Goal: Find specific page/section: Find specific page/section

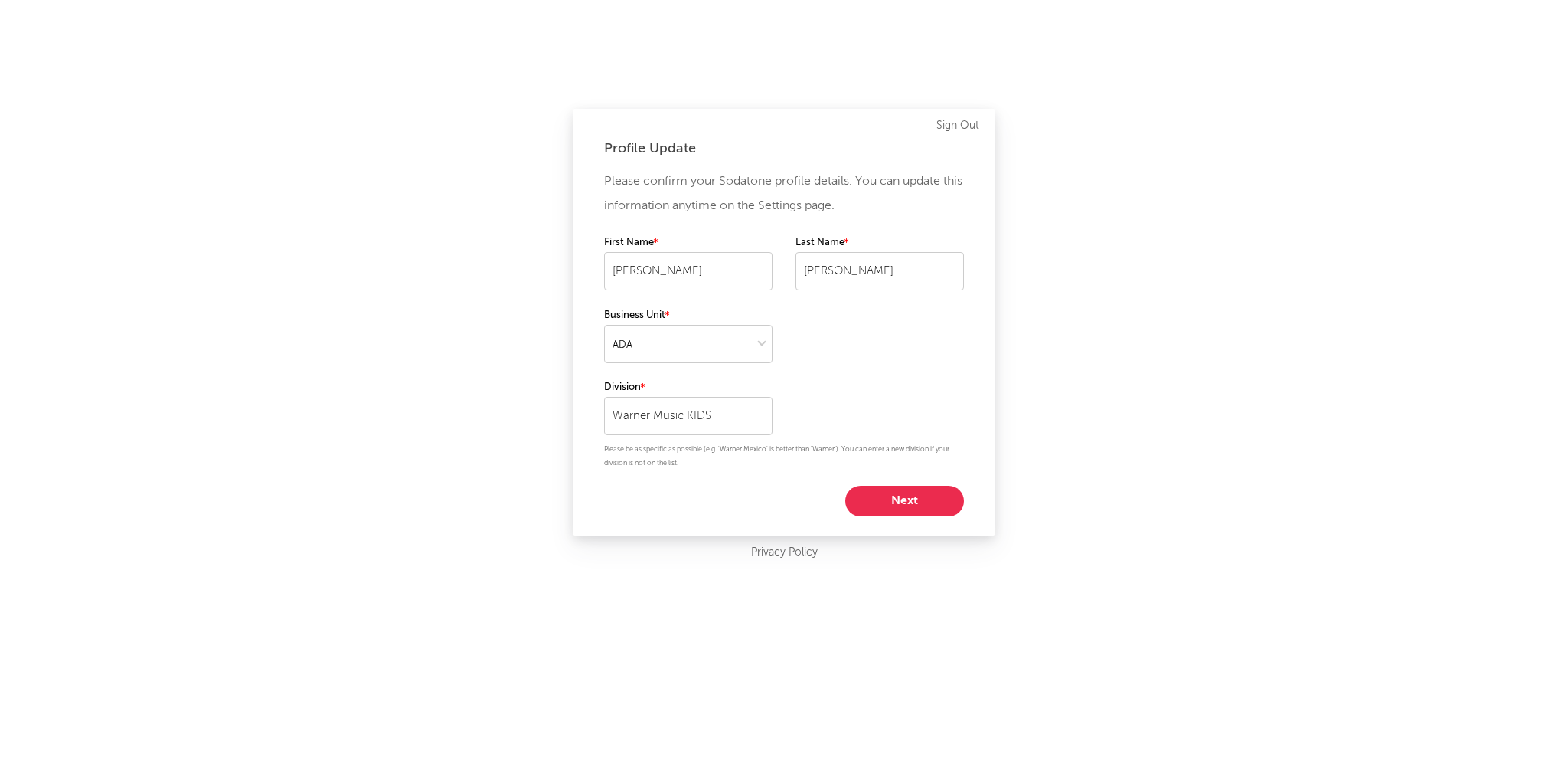
click at [891, 502] on button "Next" at bounding box center [905, 501] width 119 height 31
select select "other"
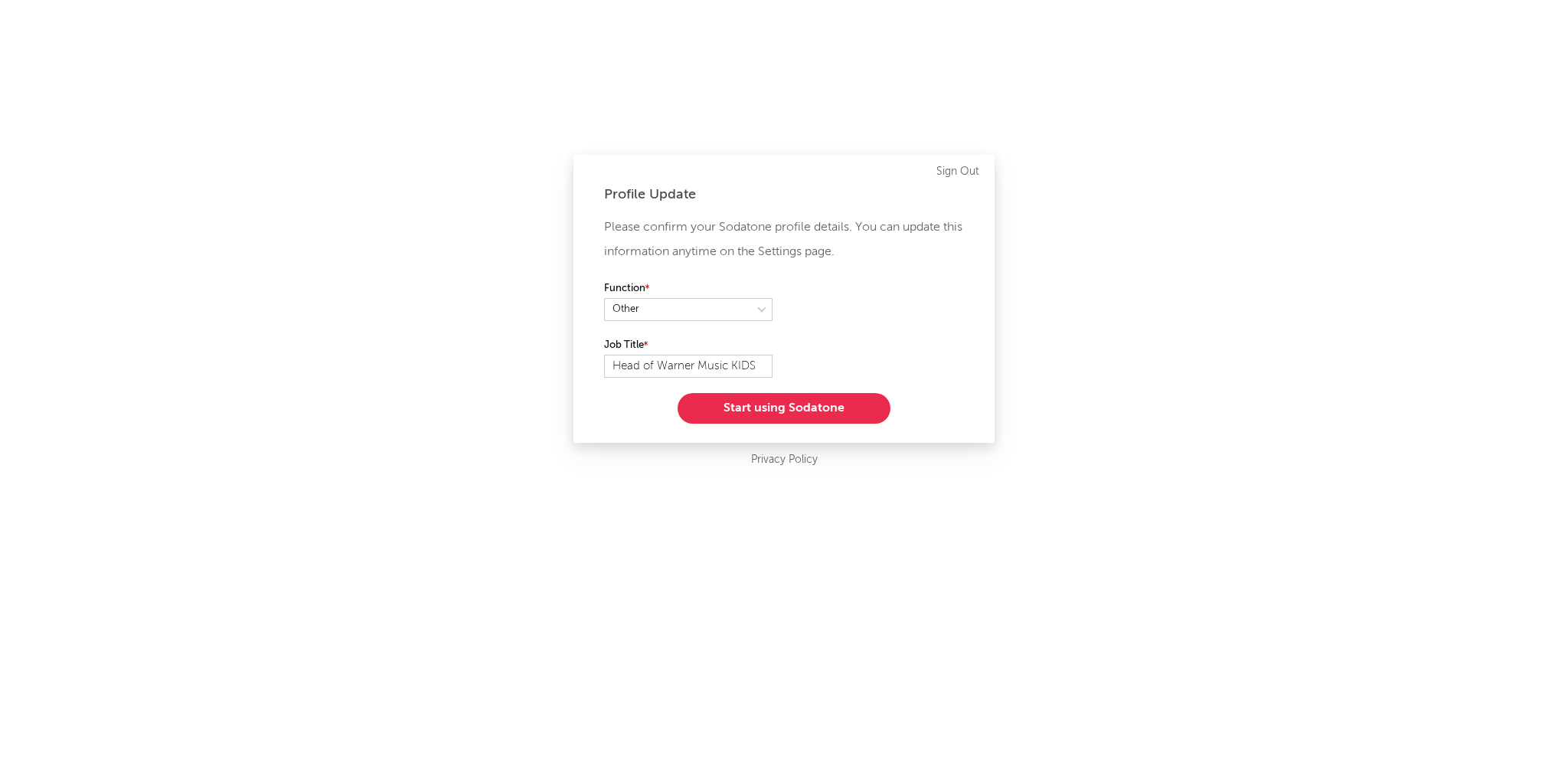
click at [800, 406] on button "Start using Sodatone" at bounding box center [784, 408] width 213 height 31
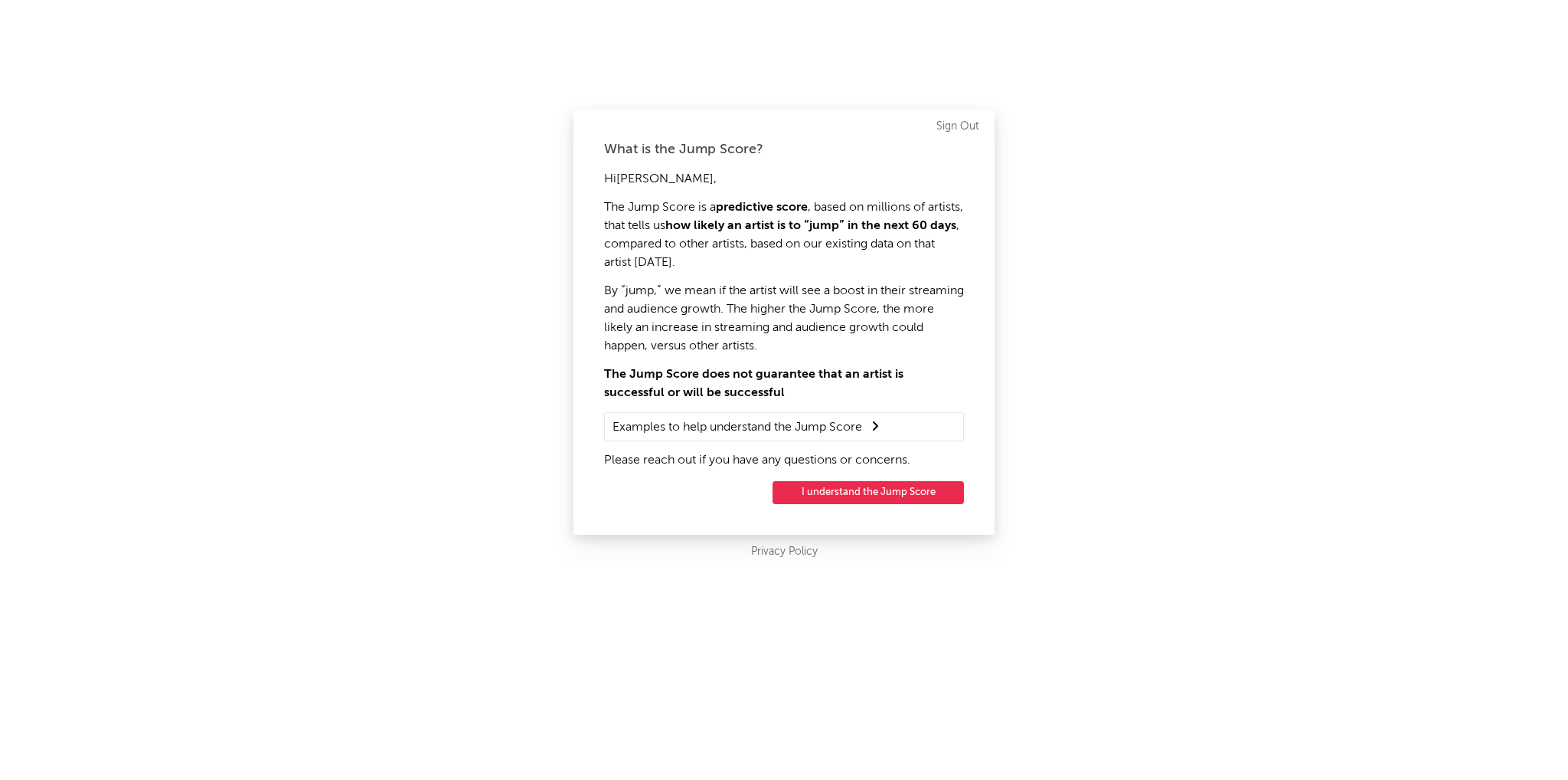
click at [831, 491] on button "I understand the Jump Score" at bounding box center [868, 492] width 191 height 23
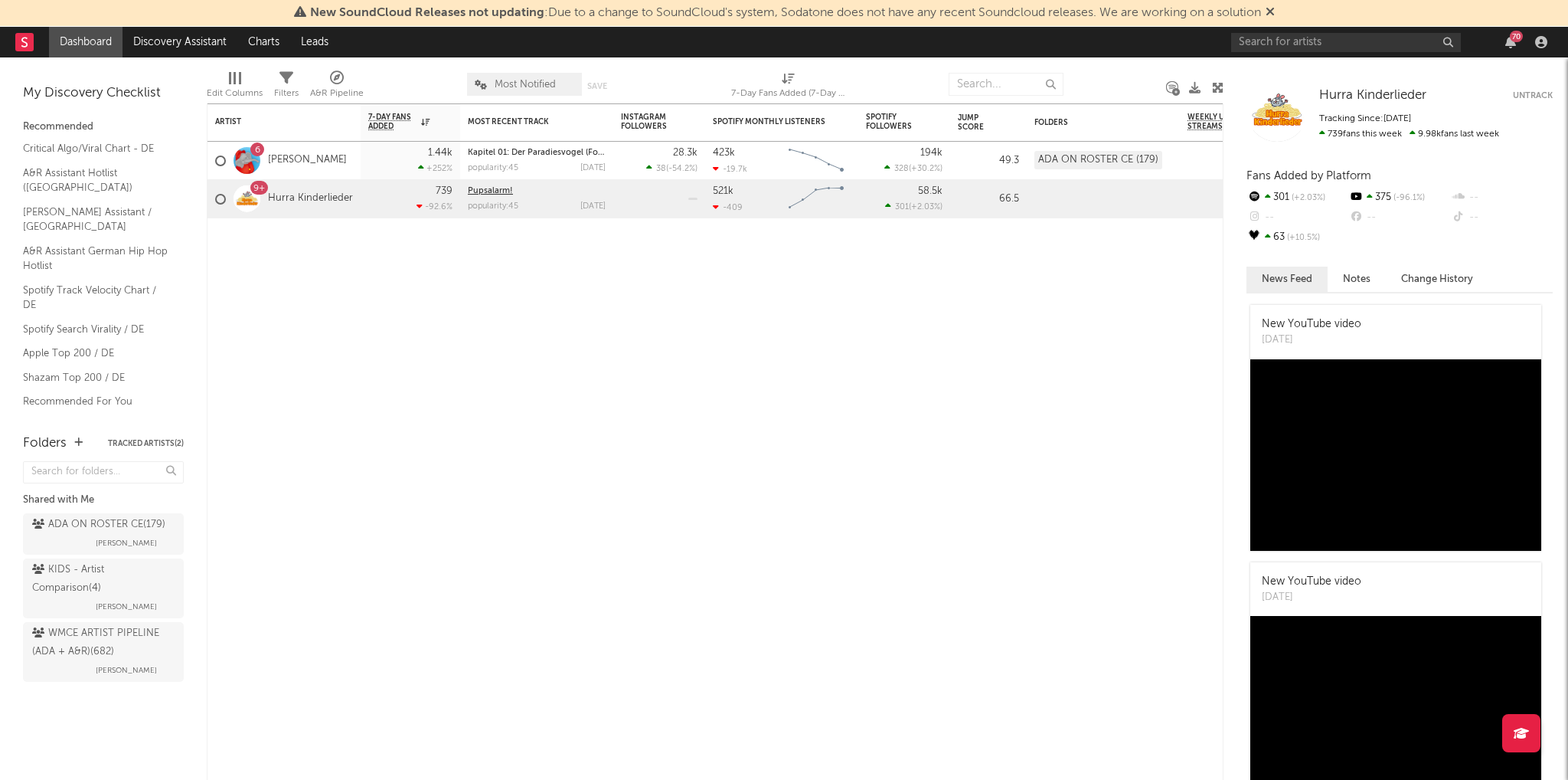
click at [486, 190] on link "Pupsalarm!" at bounding box center [490, 191] width 45 height 8
